Goal: Find contact information

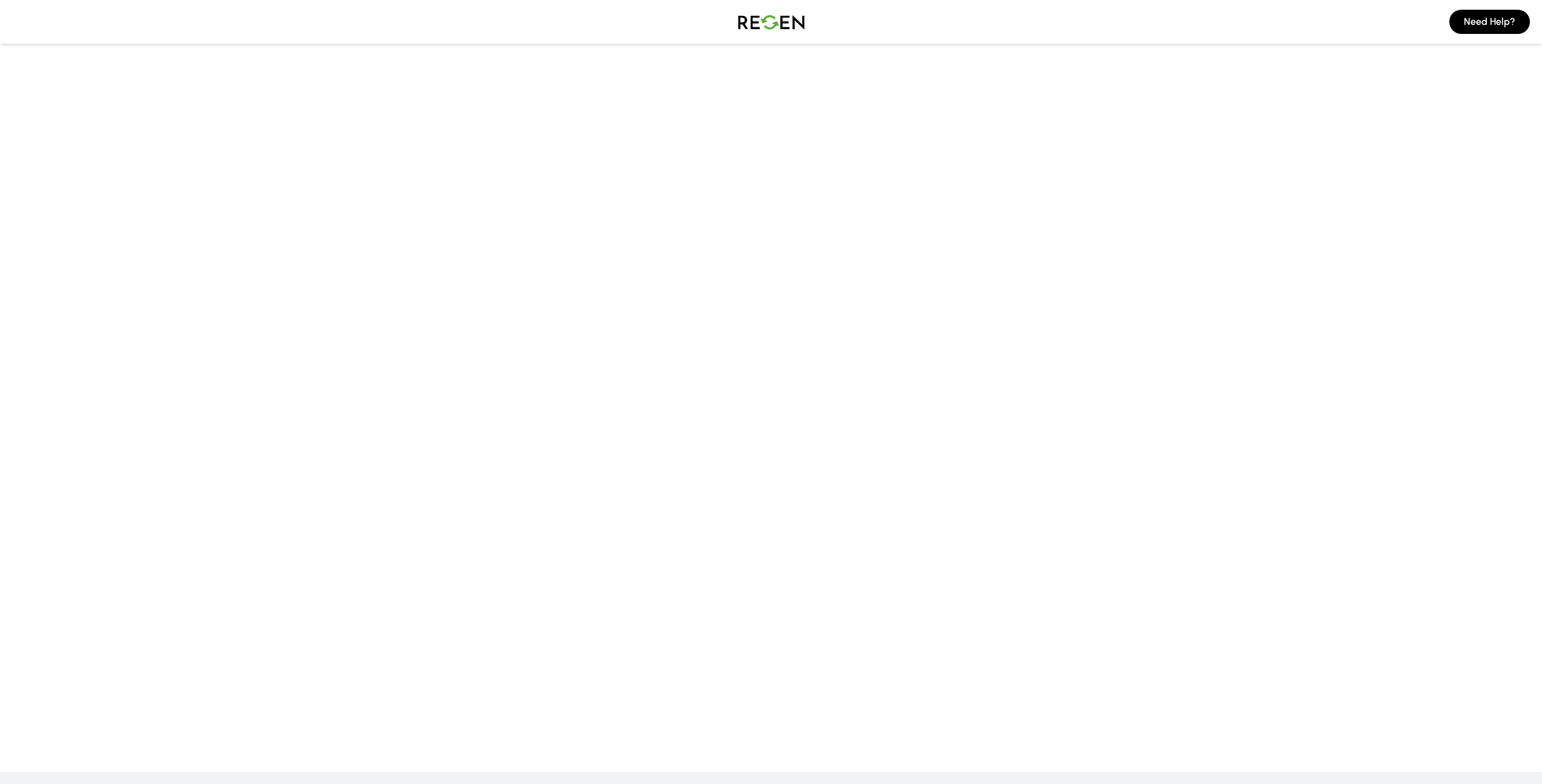
click at [1040, 162] on main at bounding box center [771, 343] width 1542 height 663
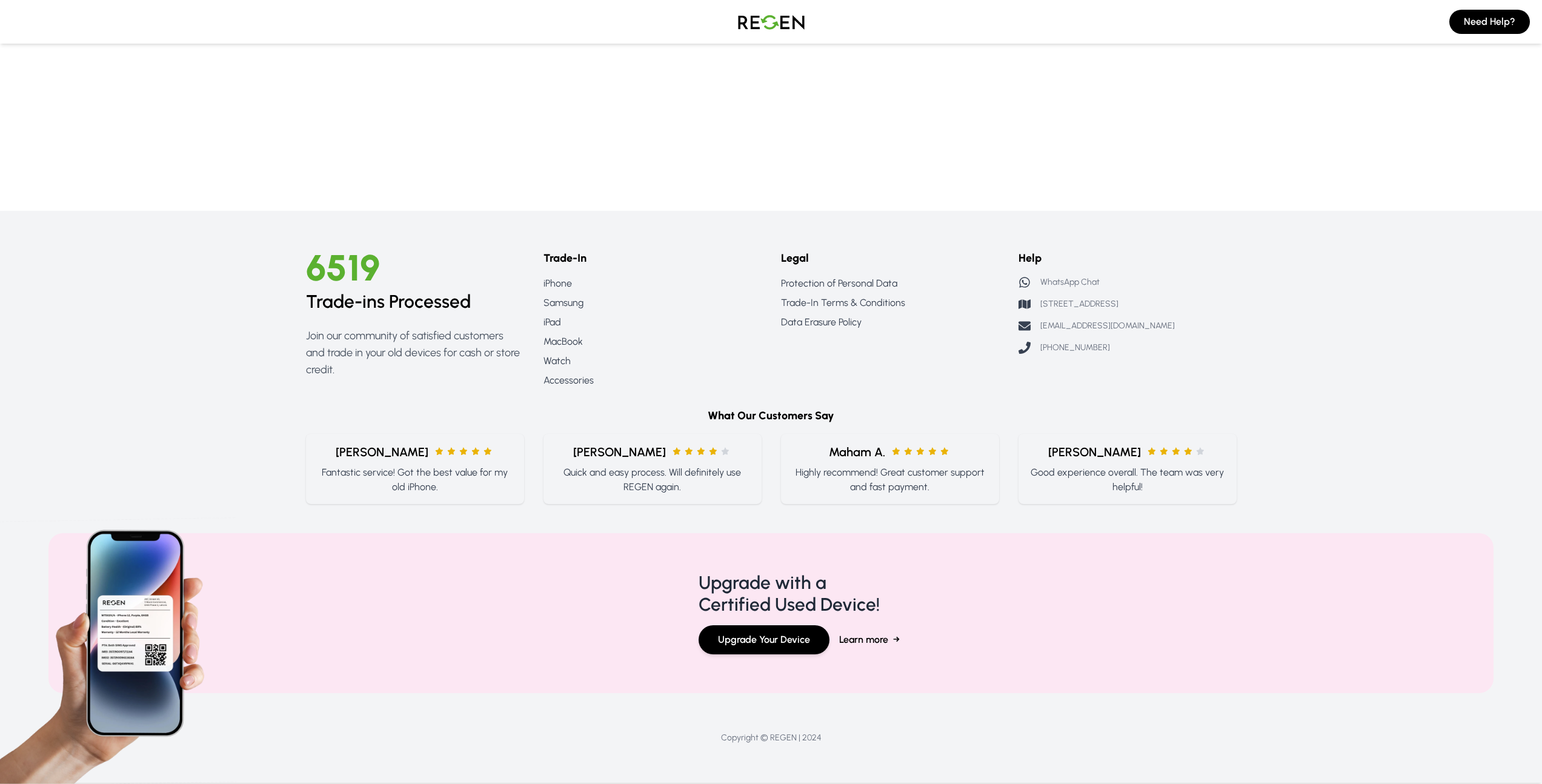
click at [1063, 286] on p "WhatsApp Chat" at bounding box center [1070, 283] width 59 height 12
